Goal: Transaction & Acquisition: Subscribe to service/newsletter

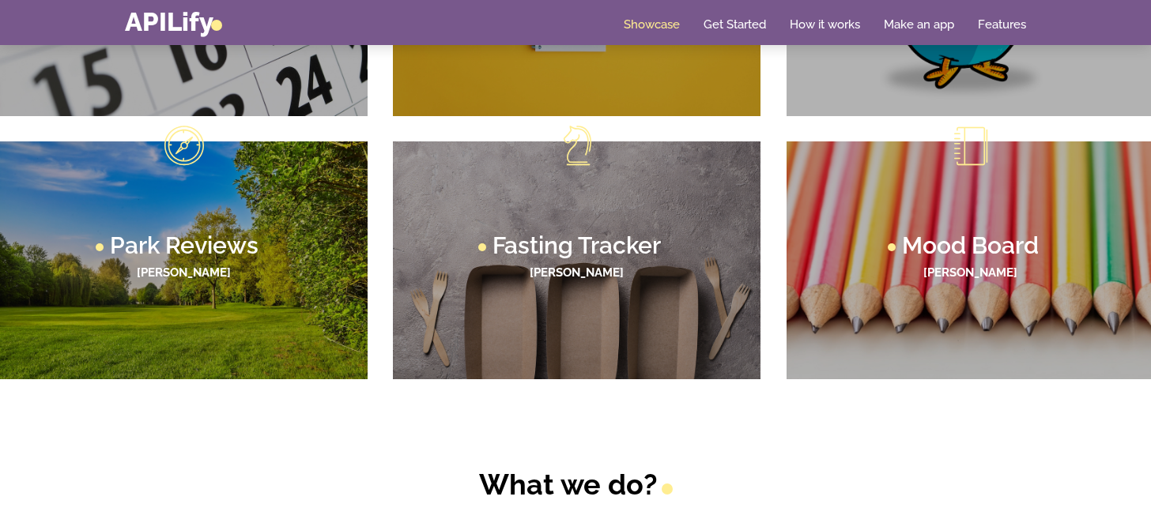
scroll to position [1085, 0]
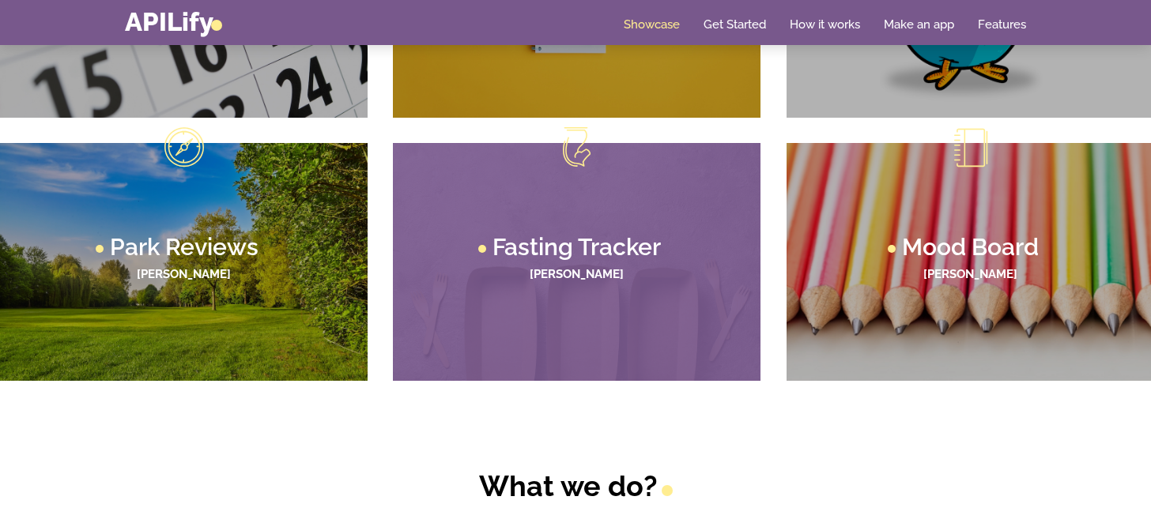
click at [613, 329] on figcaption "Fasting Tracker [PERSON_NAME]" at bounding box center [577, 262] width 368 height 239
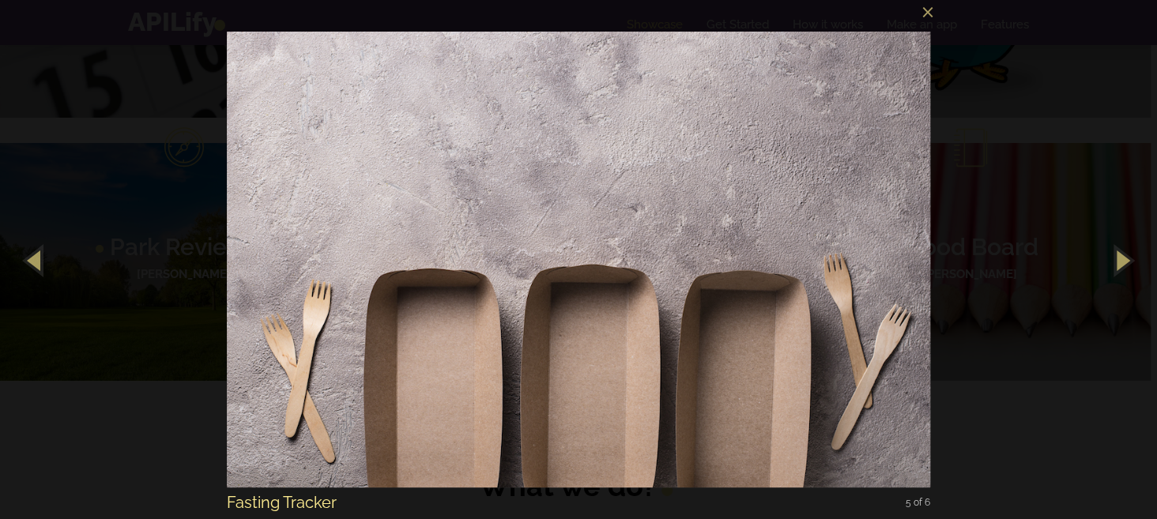
click at [51, 377] on div "× Fasting Tracker 5 of 6 Loading image #%curr%..." at bounding box center [578, 259] width 1157 height 519
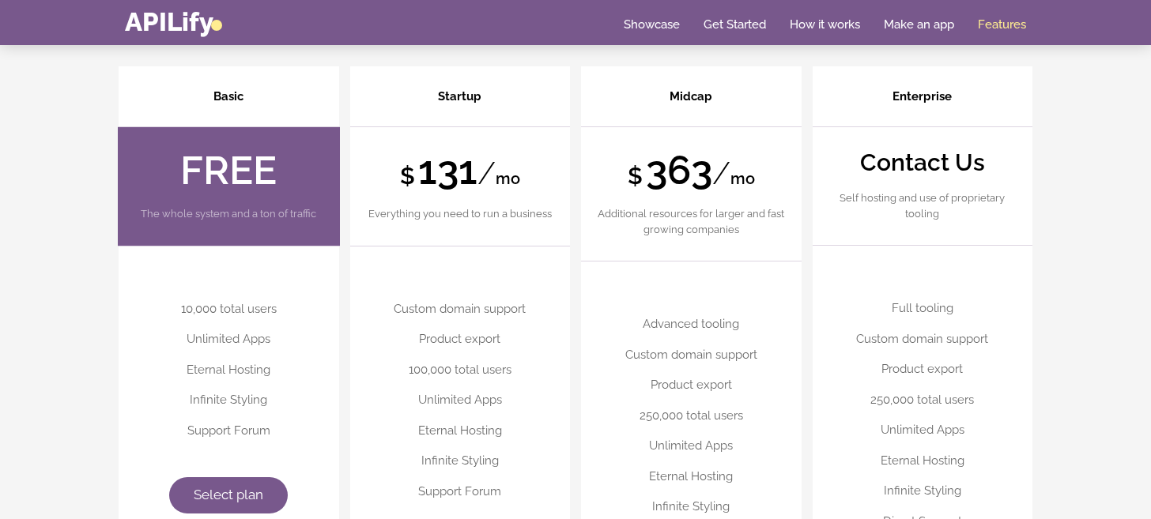
scroll to position [4020, 0]
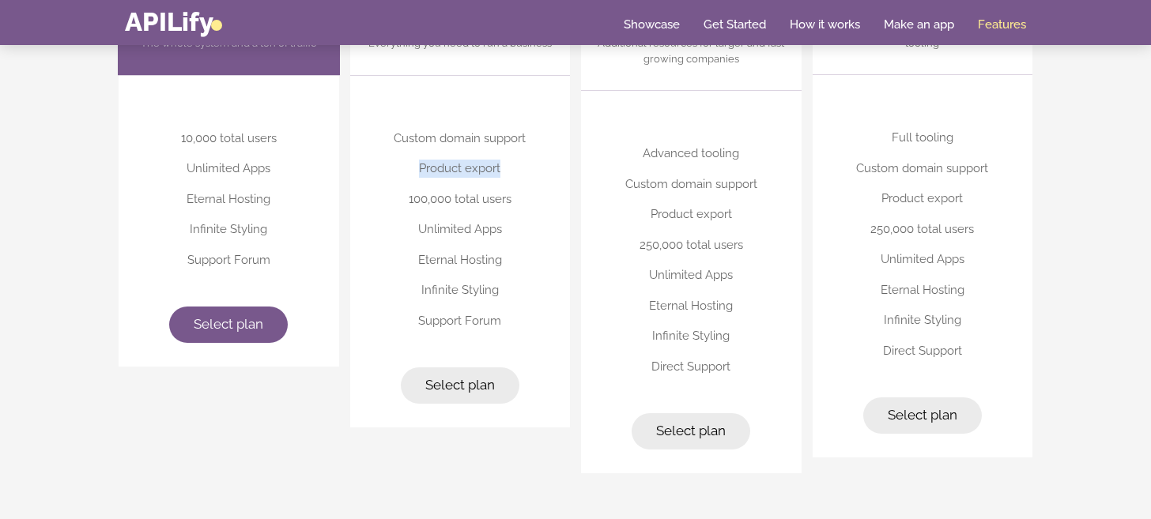
drag, startPoint x: 415, startPoint y: 168, endPoint x: 523, endPoint y: 171, distance: 108.3
click at [523, 172] on li "Product export" at bounding box center [460, 168] width 189 height 31
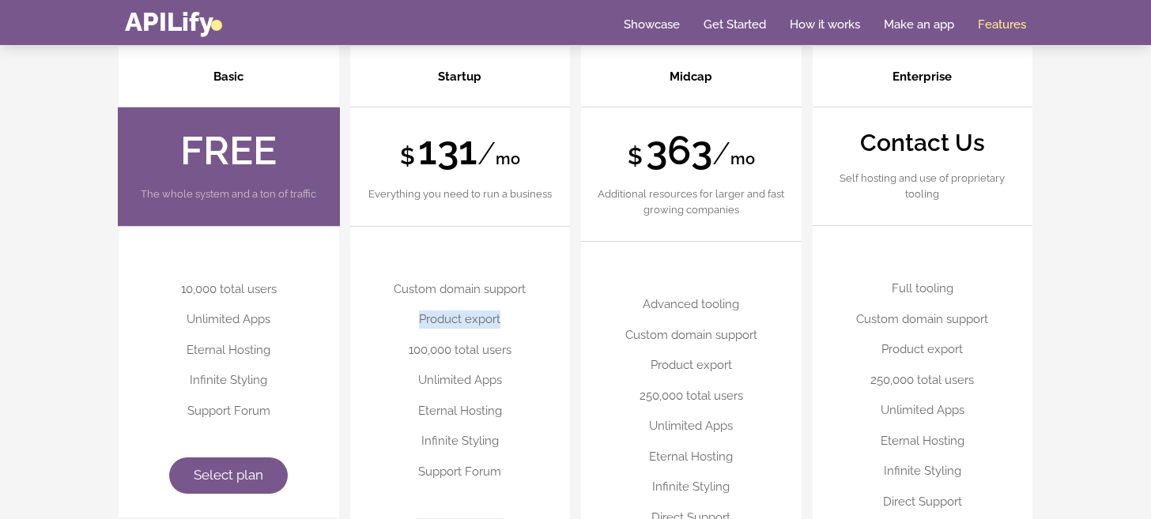
scroll to position [3867, 0]
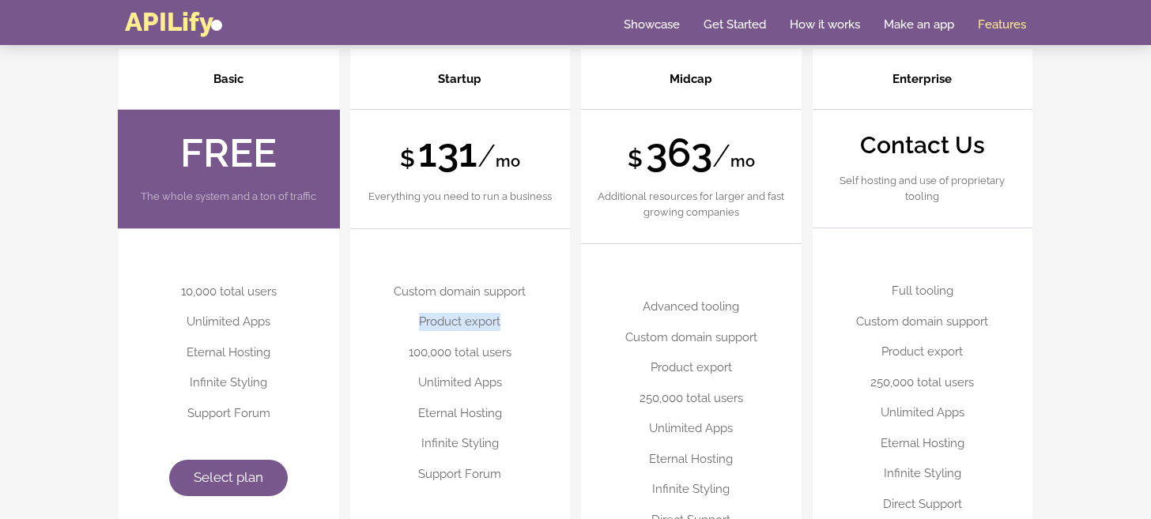
drag, startPoint x: 117, startPoint y: 20, endPoint x: 127, endPoint y: 14, distance: 11.7
click at [127, 14] on div "Toggle navigation APILify Home Showcase Get Started How it works Make an app Fe…" at bounding box center [575, 23] width 925 height 28
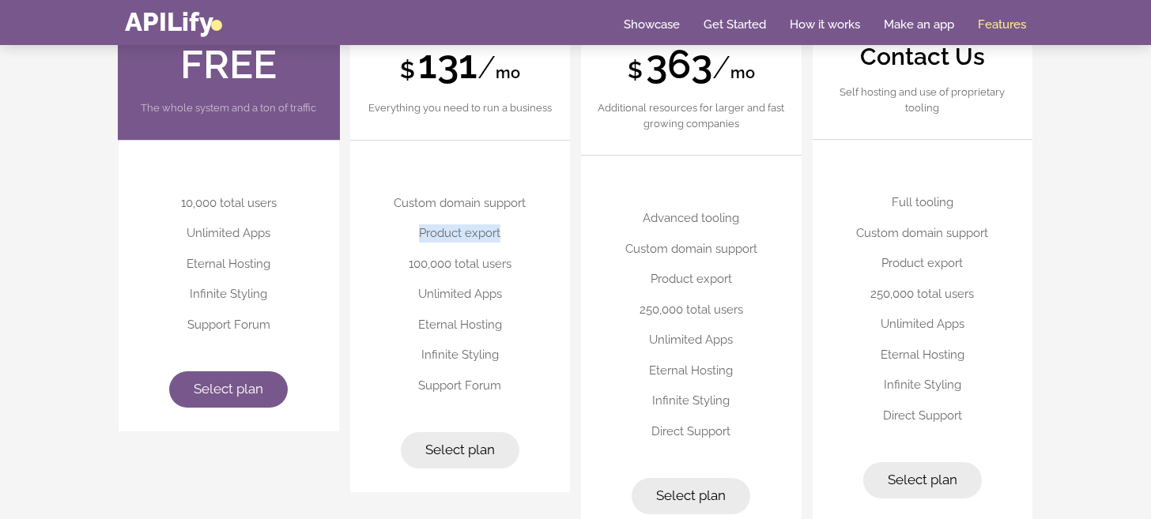
scroll to position [3956, 0]
click at [230, 392] on link "Select plan" at bounding box center [228, 389] width 119 height 36
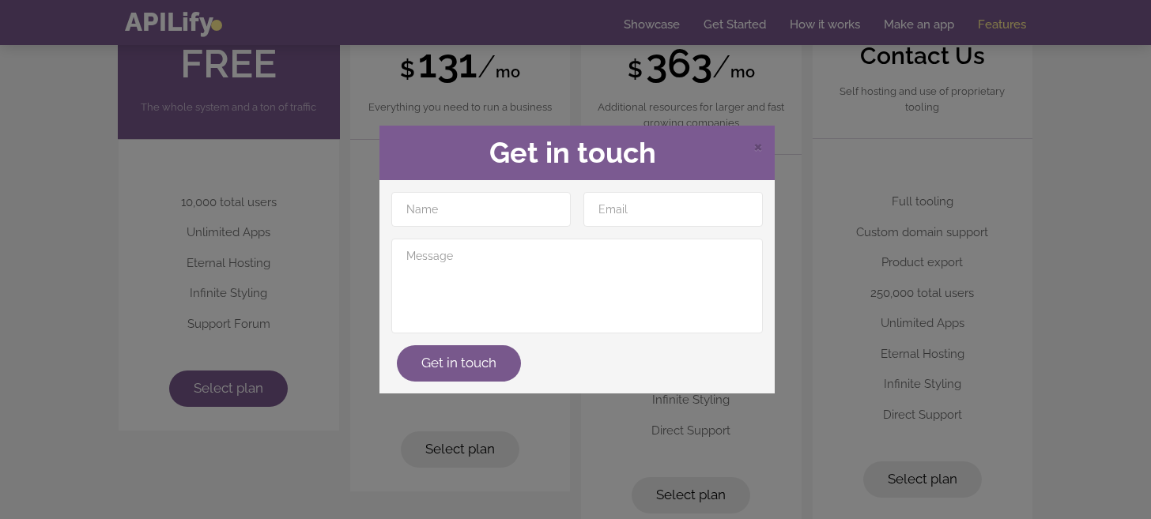
click at [766, 137] on div "× Get in touch" at bounding box center [576, 153] width 395 height 55
click at [764, 139] on div "× Get in touch" at bounding box center [576, 153] width 395 height 55
click at [753, 149] on span "×" at bounding box center [757, 146] width 9 height 24
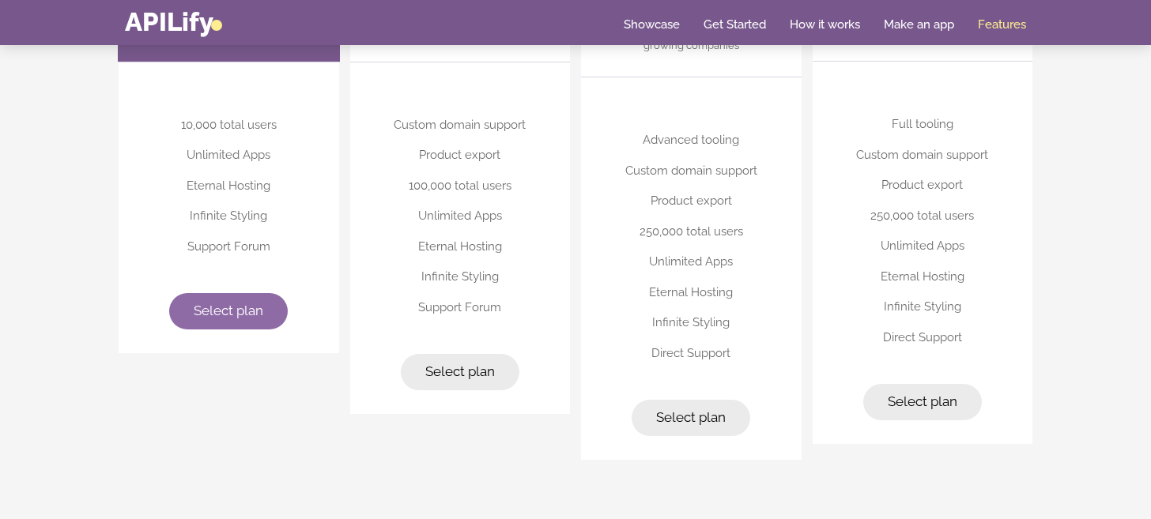
scroll to position [4032, 0]
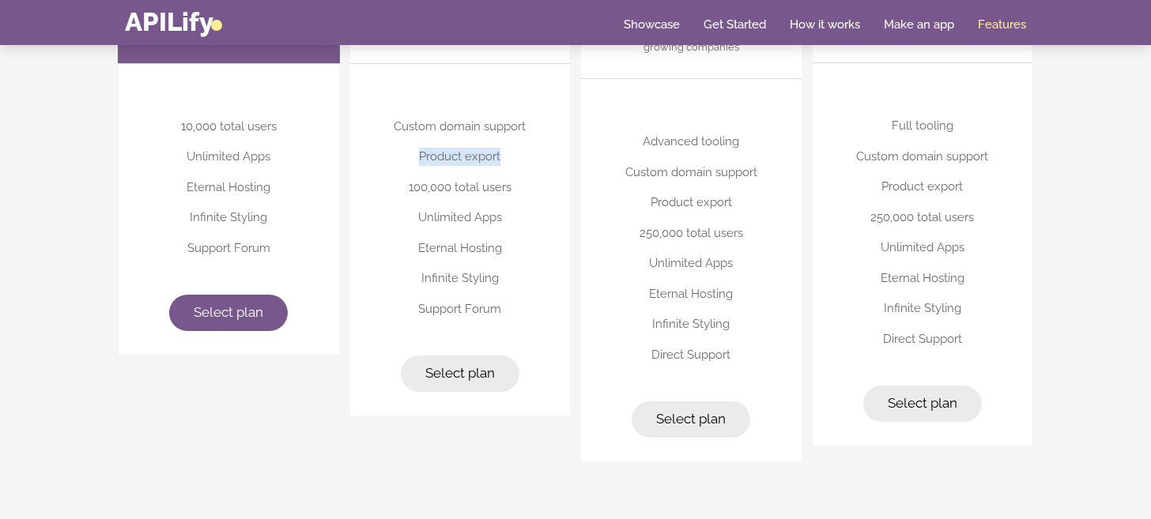
drag, startPoint x: 413, startPoint y: 145, endPoint x: 512, endPoint y: 156, distance: 99.4
click at [512, 156] on li "Product export" at bounding box center [460, 156] width 189 height 31
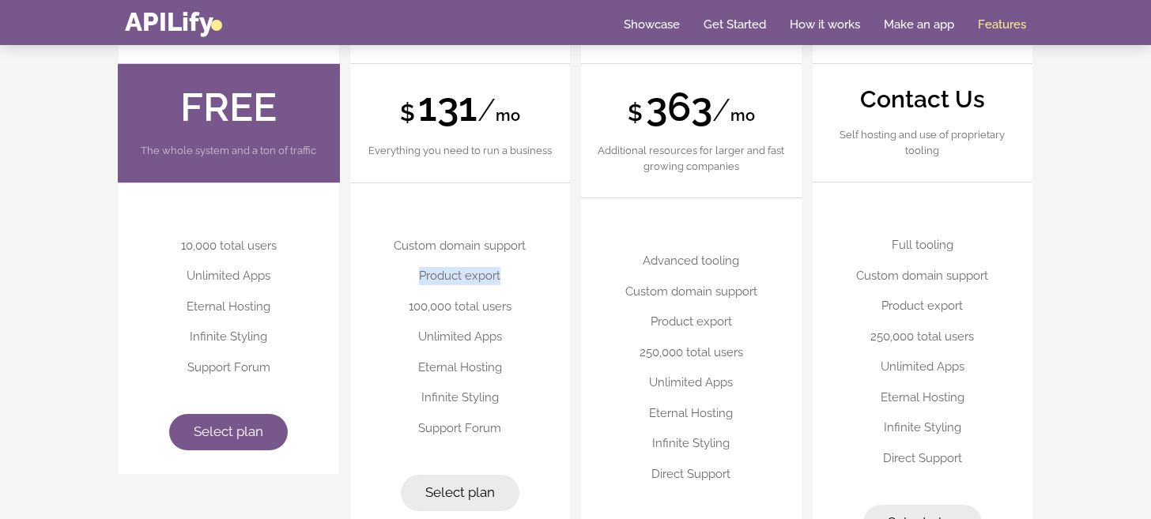
scroll to position [3904, 0]
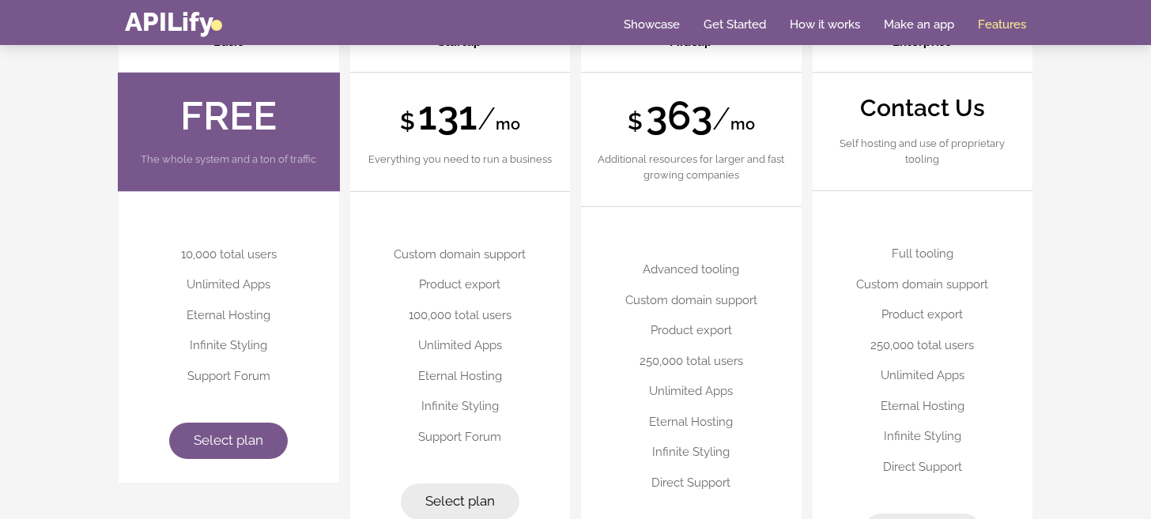
click at [480, 200] on div "Custom domain support Product export 100,000 total users Unlimited Apps Eternal…" at bounding box center [460, 368] width 221 height 352
